Goal: Task Accomplishment & Management: Manage account settings

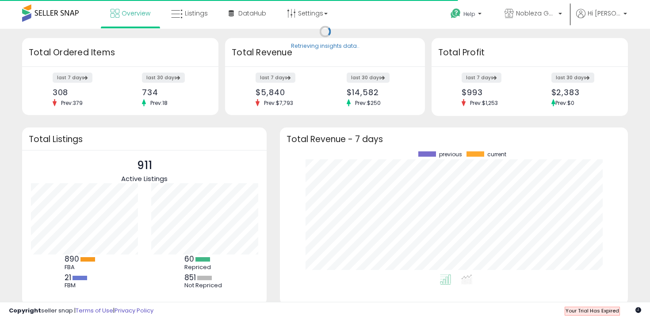
scroll to position [88, 120]
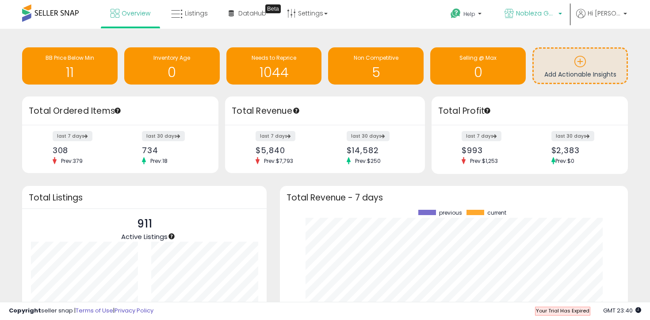
click at [556, 15] on span "Nobleza Goods" at bounding box center [536, 13] width 40 height 9
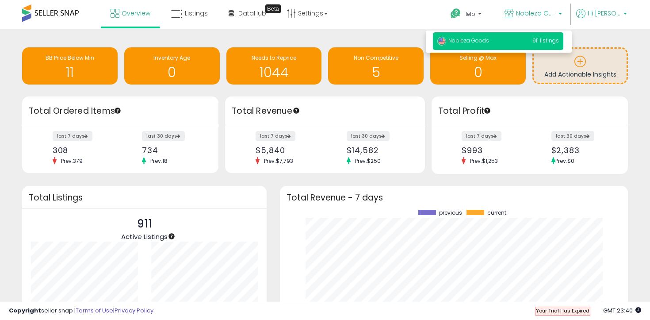
click at [615, 18] on p "Hi [PERSON_NAME]" at bounding box center [601, 14] width 51 height 11
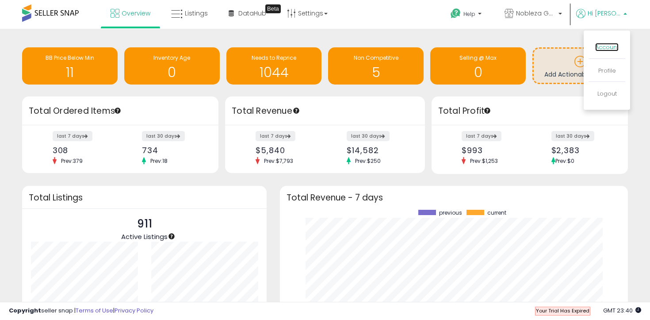
click at [611, 50] on link "Account" at bounding box center [606, 47] width 23 height 8
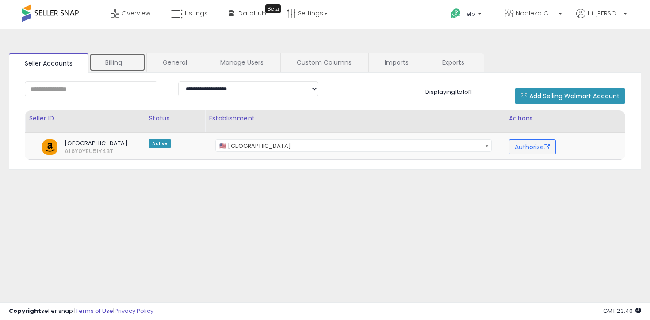
click at [100, 55] on link "Billing" at bounding box center [117, 62] width 56 height 19
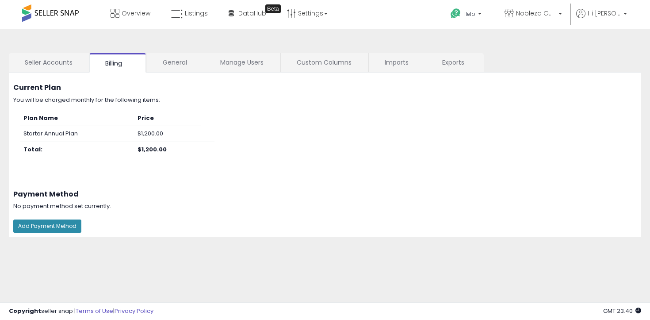
click at [63, 226] on button "Add Payment Method" at bounding box center [47, 225] width 68 height 13
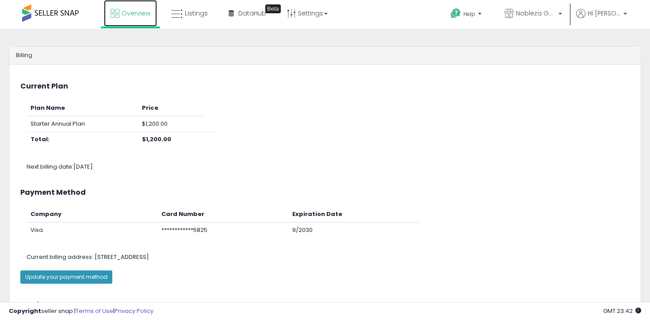
click at [125, 22] on link "Overview" at bounding box center [130, 13] width 53 height 27
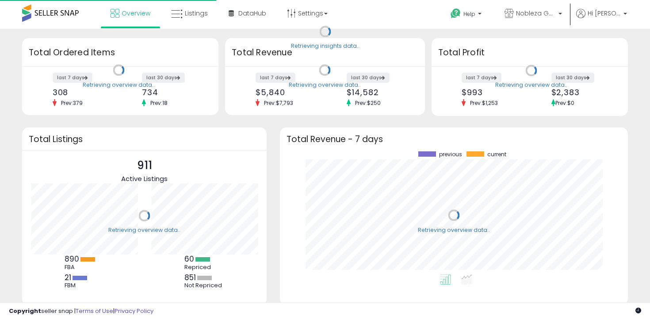
scroll to position [123, 330]
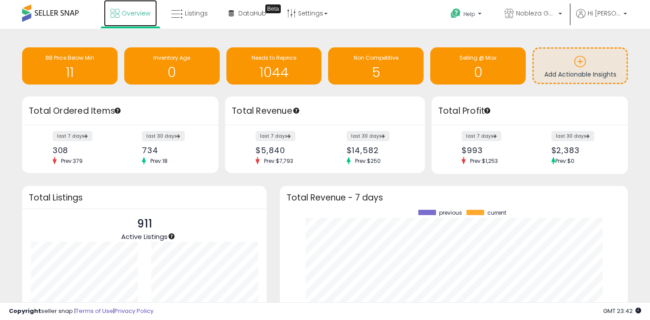
click at [125, 22] on link "Overview" at bounding box center [130, 13] width 53 height 27
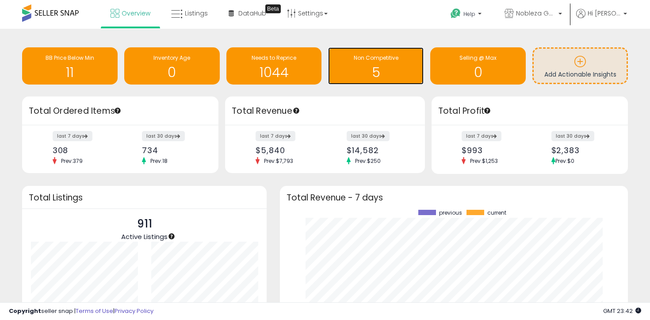
click at [364, 69] on h1 "5" at bounding box center [376, 72] width 87 height 15
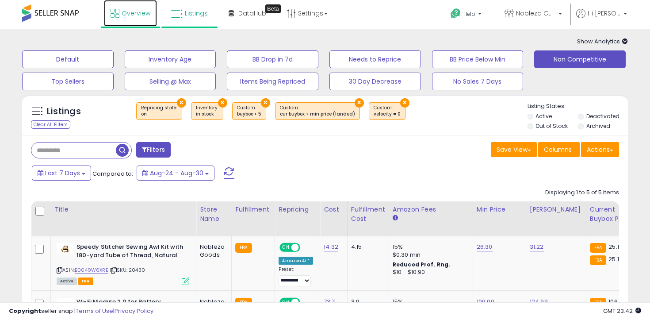
click at [121, 10] on link "Overview" at bounding box center [130, 13] width 53 height 27
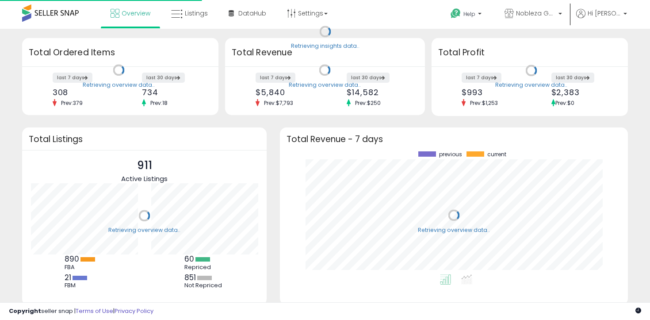
scroll to position [123, 330]
click at [88, 84] on div "Retrieving overview data.." at bounding box center [119, 85] width 72 height 8
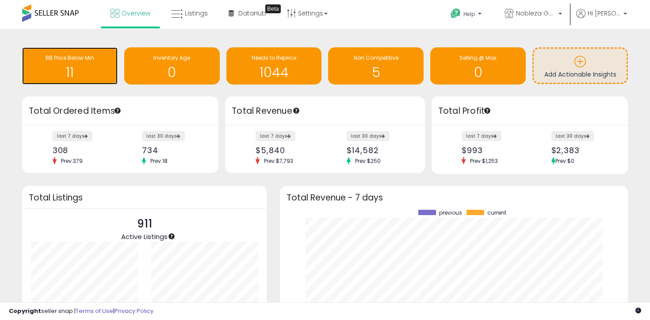
click at [104, 53] on div "BB Price Below Min 11" at bounding box center [70, 65] width 96 height 37
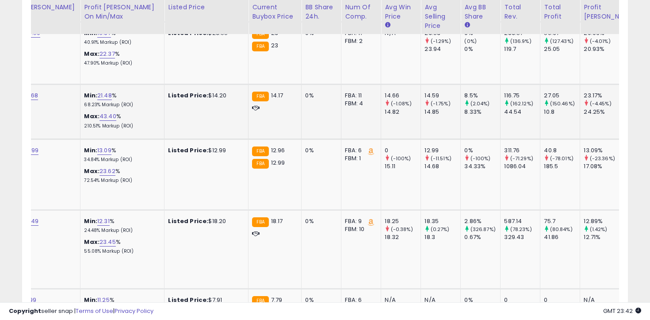
scroll to position [0, 349]
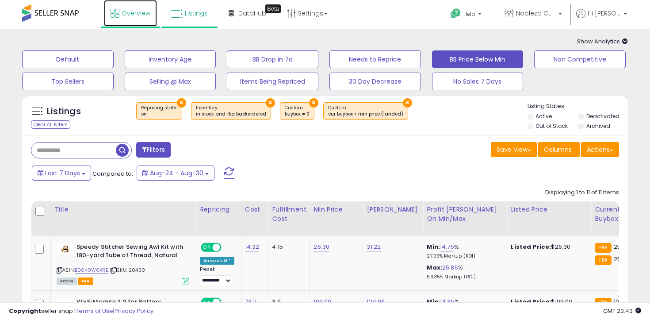
click at [127, 9] on span "Overview" at bounding box center [136, 13] width 29 height 9
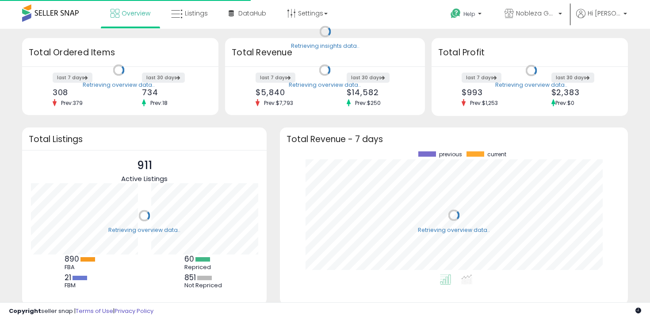
scroll to position [123, 330]
